Goal: Task Accomplishment & Management: Use online tool/utility

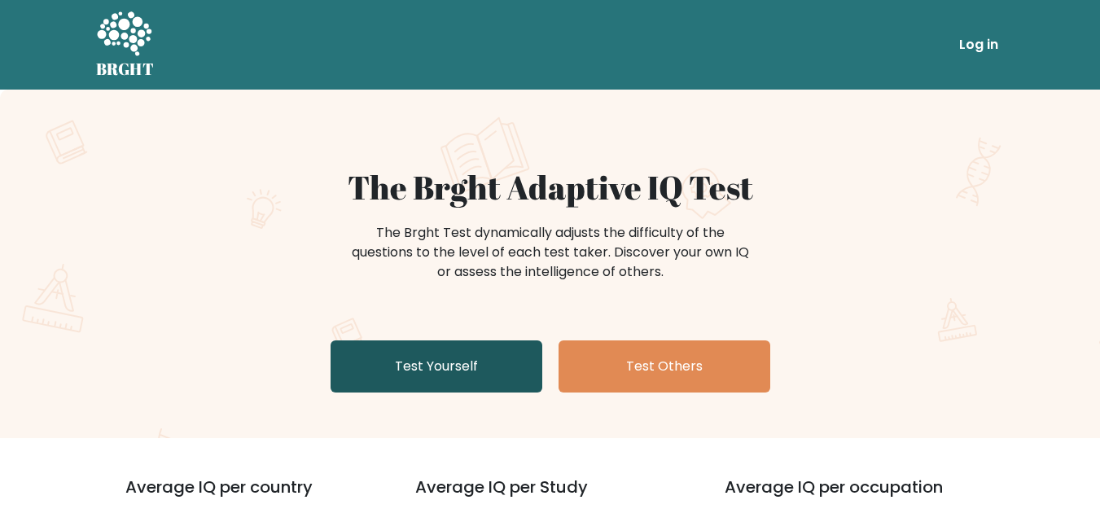
click at [453, 361] on link "Test Yourself" at bounding box center [436, 366] width 212 height 52
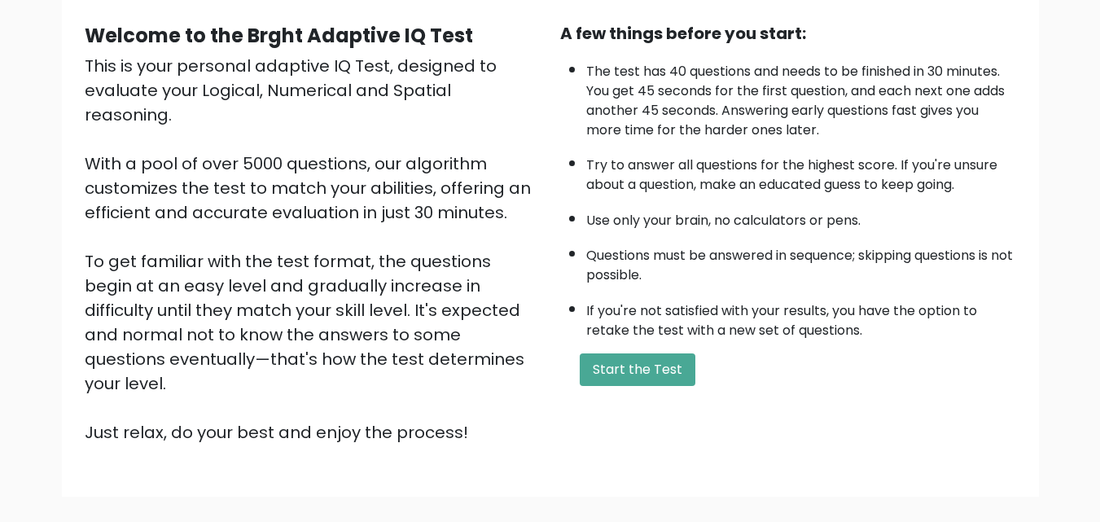
scroll to position [147, 0]
click at [637, 368] on button "Start the Test" at bounding box center [638, 368] width 116 height 33
click at [642, 367] on button "Start the Test" at bounding box center [638, 368] width 116 height 33
